Goal: Find contact information: Obtain details needed to contact an individual or organization

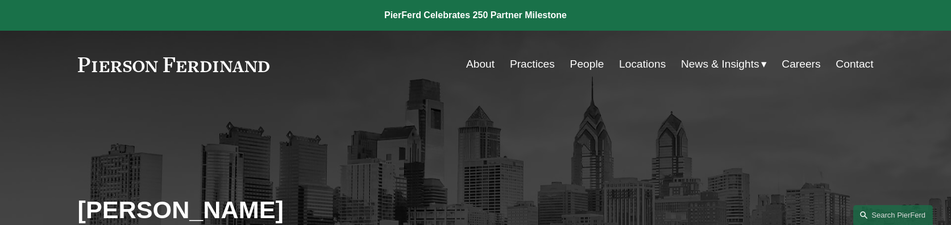
click at [151, 201] on h2 "Eric Meyer" at bounding box center [277, 210] width 398 height 30
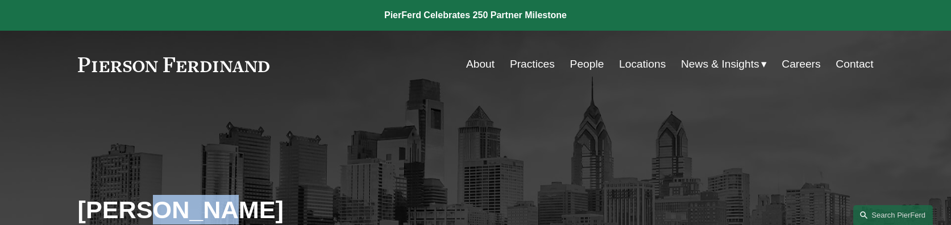
click at [151, 201] on h2 "Eric Meyer" at bounding box center [277, 210] width 398 height 30
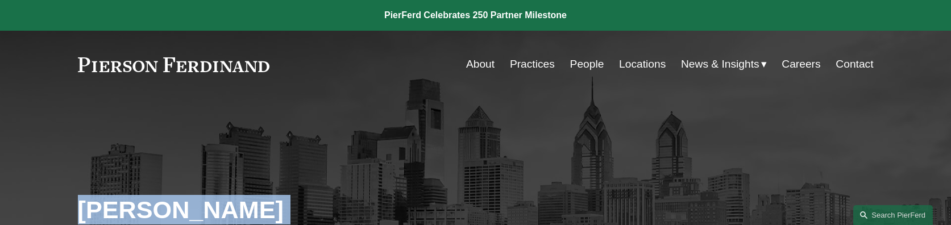
click at [151, 201] on h2 "Eric Meyer" at bounding box center [277, 210] width 398 height 30
copy div "Eric Meyer"
click at [631, 69] on link "Locations" at bounding box center [642, 64] width 47 height 22
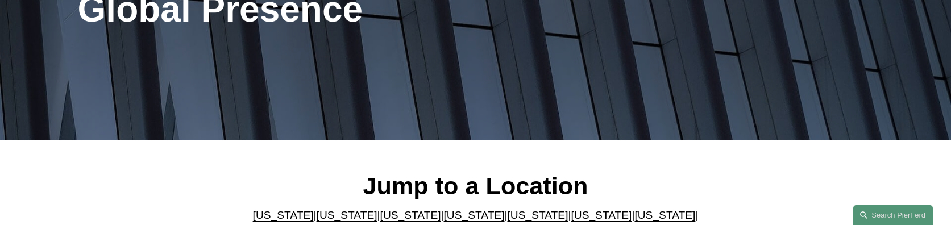
scroll to position [370, 0]
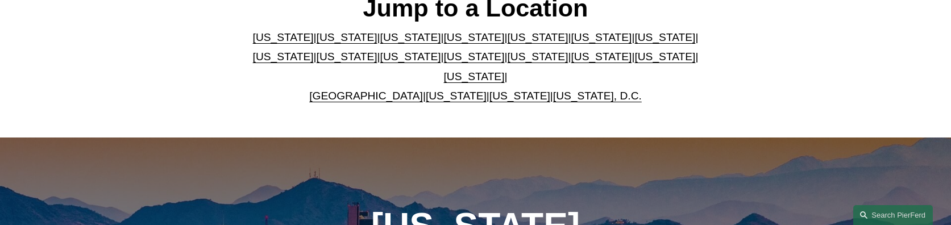
click at [634, 61] on link "[US_STATE]" at bounding box center [664, 57] width 61 height 12
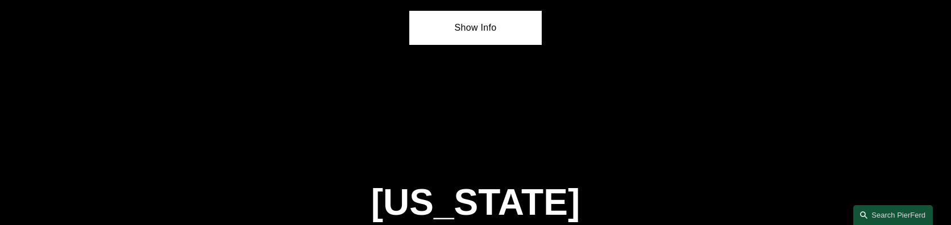
scroll to position [3611, 0]
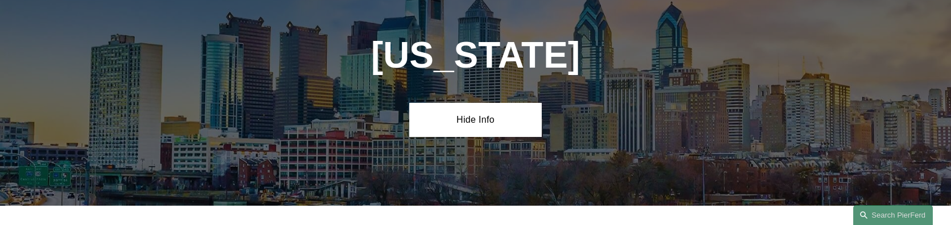
scroll to position [3872, 0]
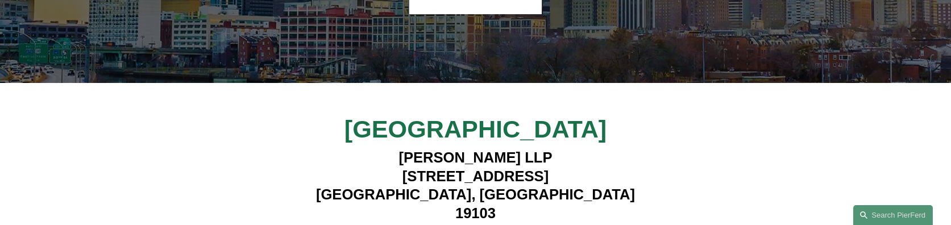
click at [452, 148] on h4 "[PERSON_NAME] LLP [STREET_ADDRESS]" at bounding box center [475, 185] width 331 height 74
copy h4 "[STREET_ADDRESS]"
